Goal: Information Seeking & Learning: Learn about a topic

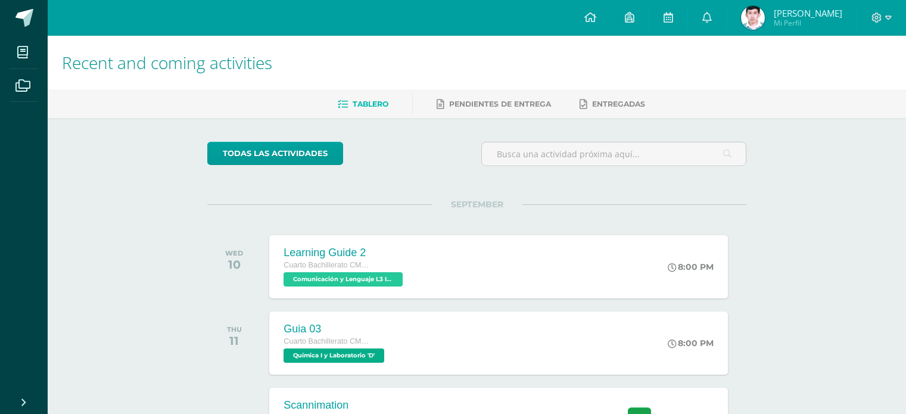
scroll to position [340, 0]
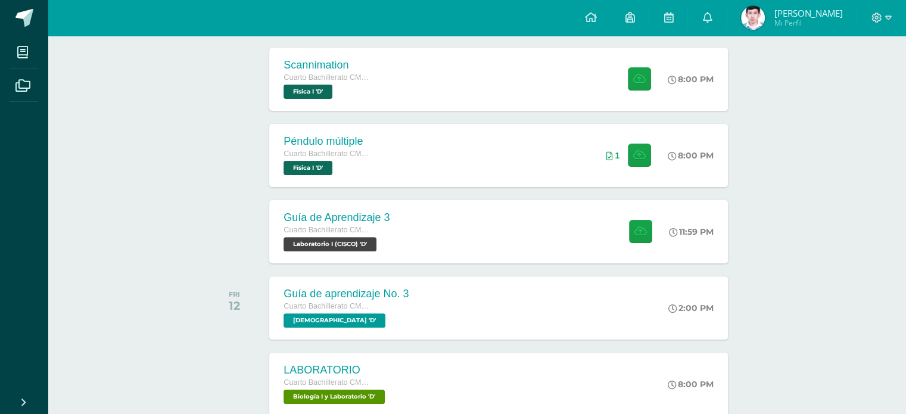
drag, startPoint x: 733, startPoint y: 14, endPoint x: 705, endPoint y: 30, distance: 32.3
click at [726, 14] on link "0" at bounding box center [707, 18] width 38 height 36
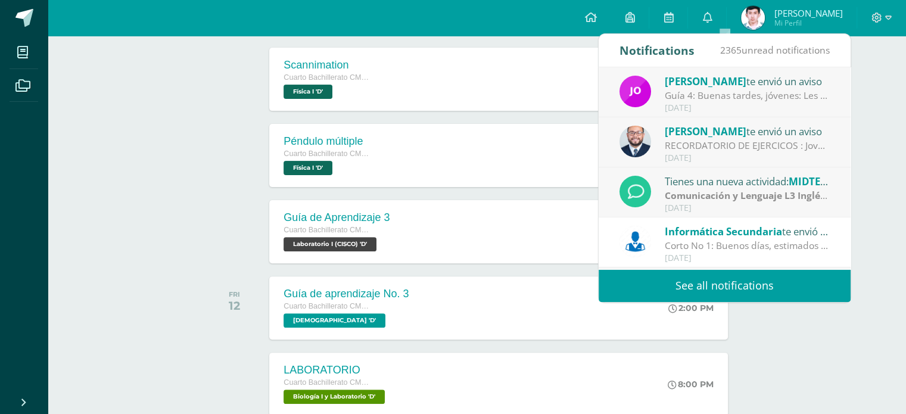
click at [689, 96] on div "Guía 4: Buenas tardes, jóvenes: Les recuerdo que aún hay grupos pendientes de e…" at bounding box center [748, 96] width 166 height 14
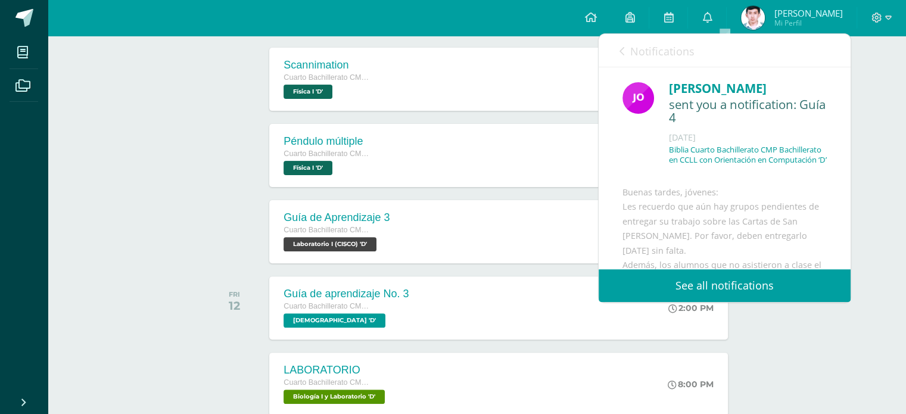
click at [632, 54] on span "Notifications" at bounding box center [662, 51] width 64 height 14
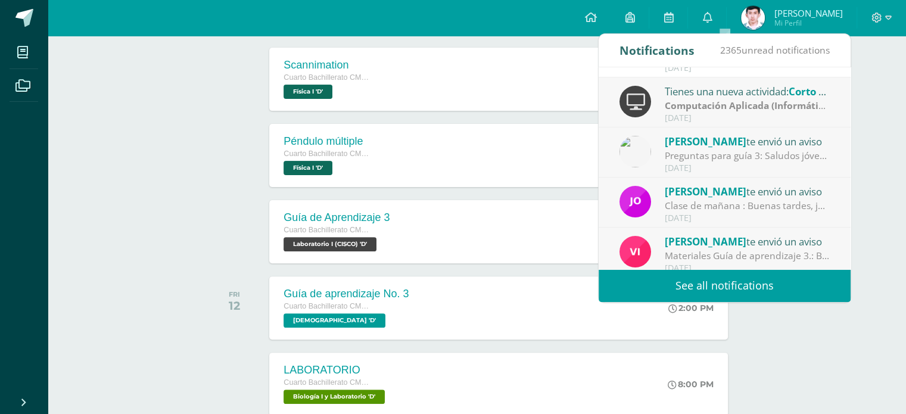
scroll to position [198, 0]
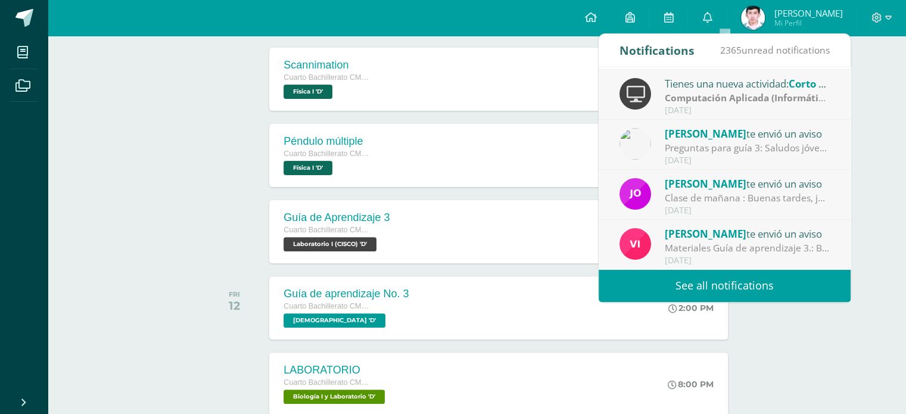
click at [655, 240] on div "[PERSON_NAME] te envió un aviso Materiales Guía de aprendizaje 3.: Buenos días …" at bounding box center [725, 245] width 210 height 39
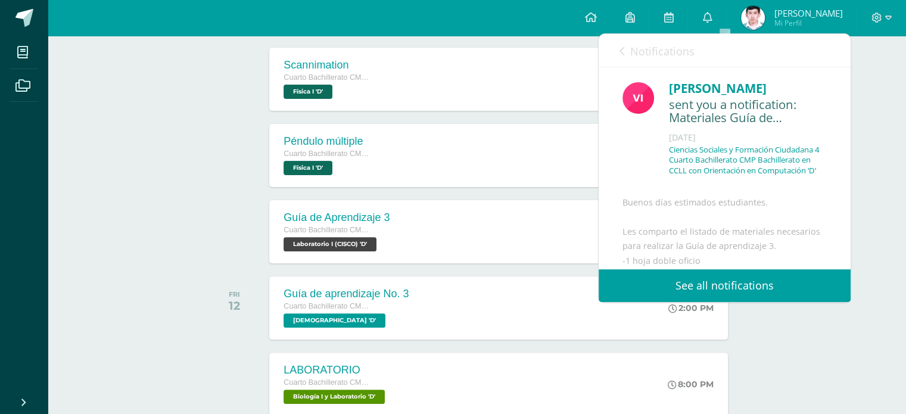
click at [620, 59] on link "Notifications" at bounding box center [657, 51] width 75 height 34
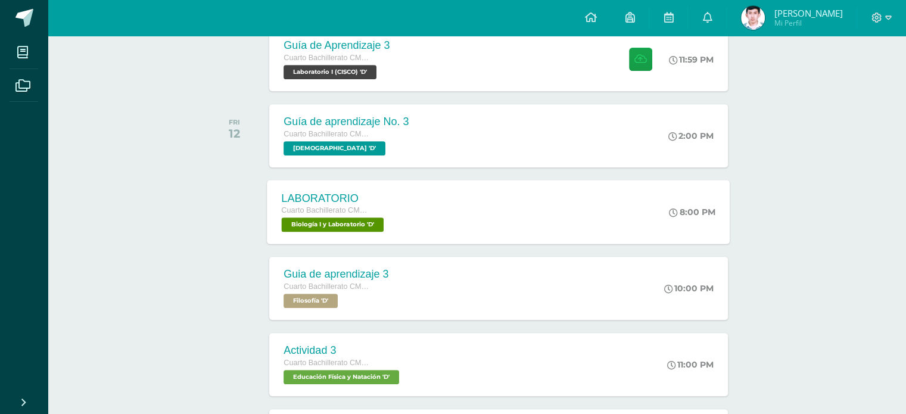
scroll to position [519, 0]
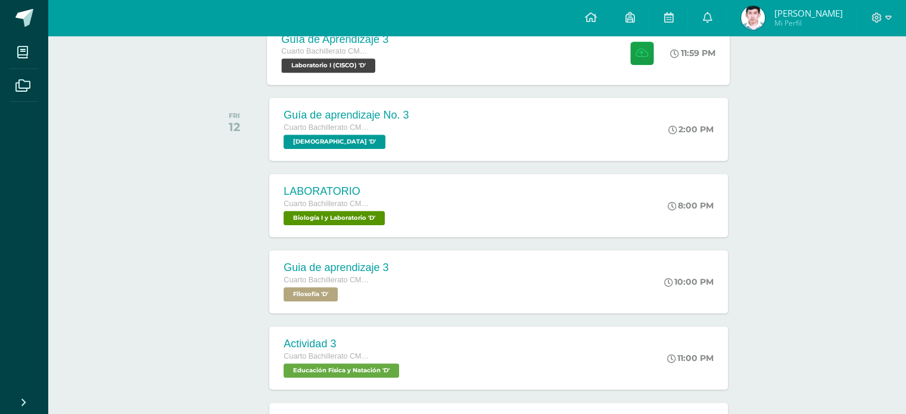
click at [422, 64] on div "Guía de Aprendizaje 3 Cuarto Bachillerato CMP Bachillerato en CCLL con Orientac…" at bounding box center [499, 53] width 463 height 64
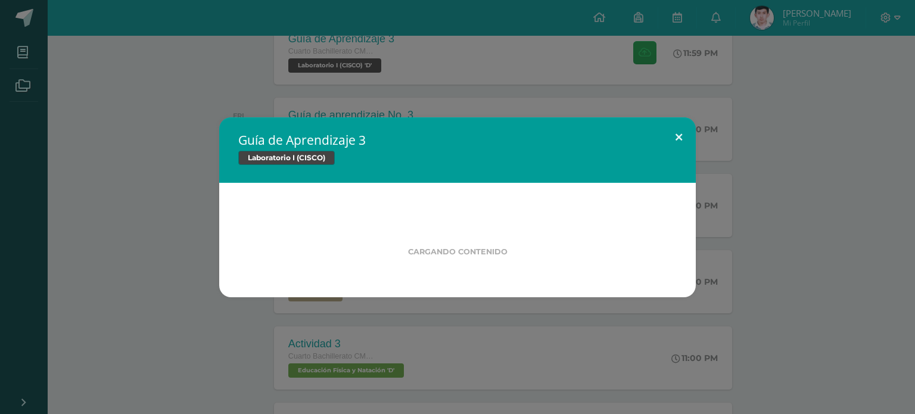
click at [677, 138] on button at bounding box center [679, 137] width 34 height 41
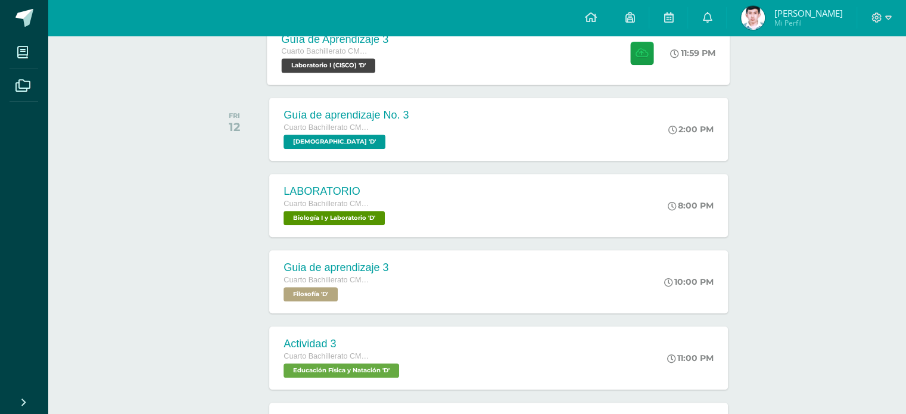
click at [415, 66] on div "Guía de Aprendizaje 3 Cuarto Bachillerato CMP Bachillerato en CCLL con Orientac…" at bounding box center [499, 53] width 463 height 64
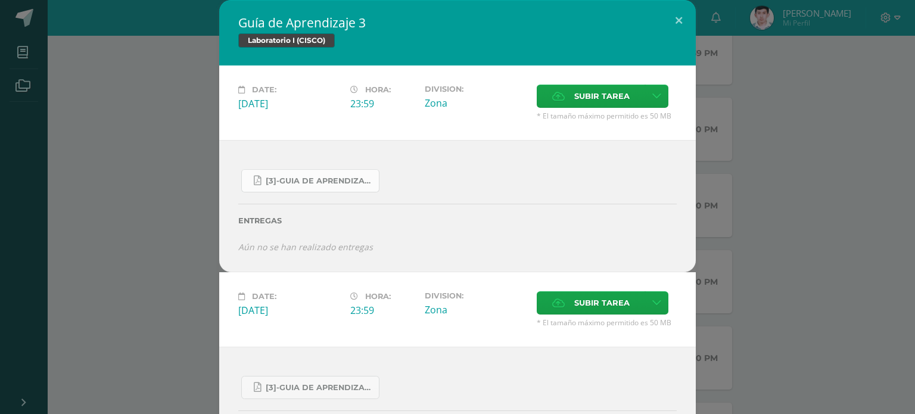
click at [317, 171] on link "[3]-GUIA DE APRENDIZAJE 3 IV [PERSON_NAME] CISCO UNIDAD 4.pdf" at bounding box center [310, 180] width 138 height 23
click at [658, 150] on div "[3]-GUIA DE APRENDIZAJE 3 IV [PERSON_NAME] CISCO UNIDAD 4.pdf Entregas Aún no s…" at bounding box center [457, 206] width 477 height 132
click at [680, 8] on button at bounding box center [679, 20] width 34 height 41
